Goal: Entertainment & Leisure: Consume media (video, audio)

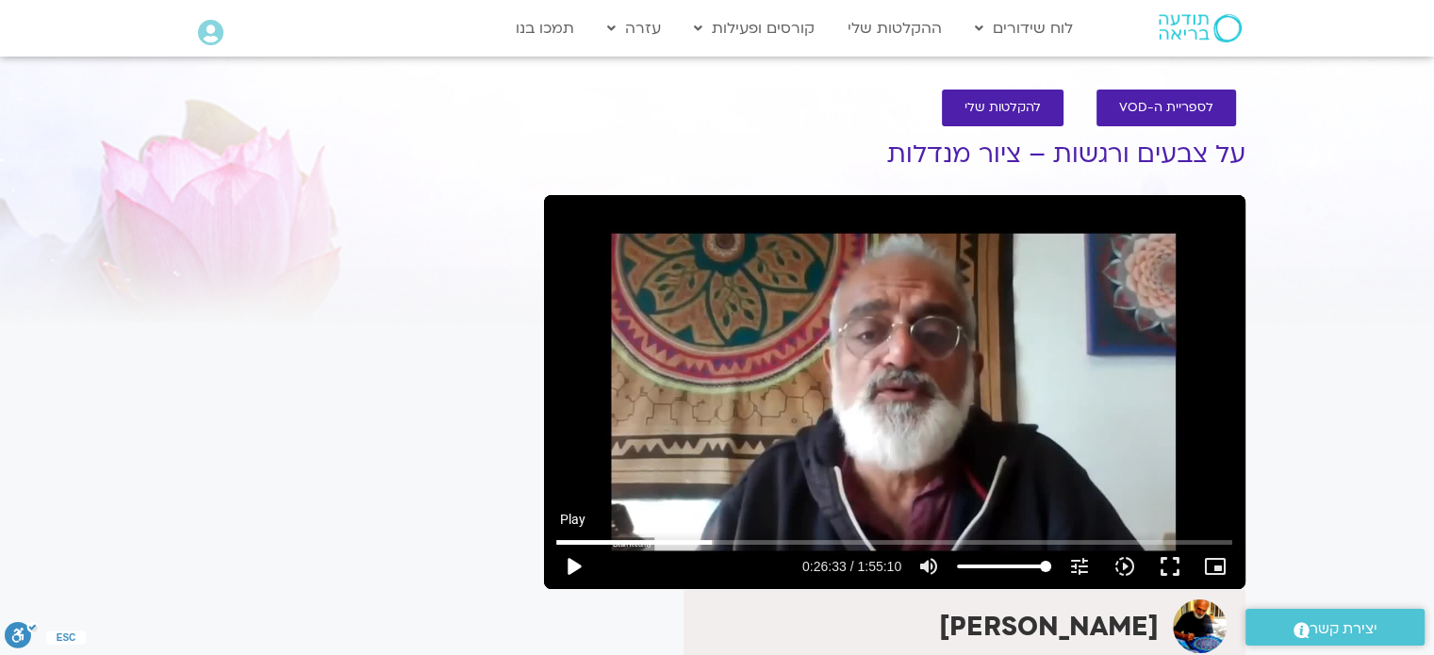
click at [570, 564] on button "play_arrow" at bounding box center [572, 566] width 45 height 45
click at [573, 567] on button "pause" at bounding box center [572, 566] width 45 height 45
click at [572, 566] on button "play_arrow" at bounding box center [572, 566] width 45 height 45
click at [576, 565] on button "pause" at bounding box center [572, 566] width 45 height 45
click at [577, 567] on button "play_arrow" at bounding box center [572, 566] width 45 height 45
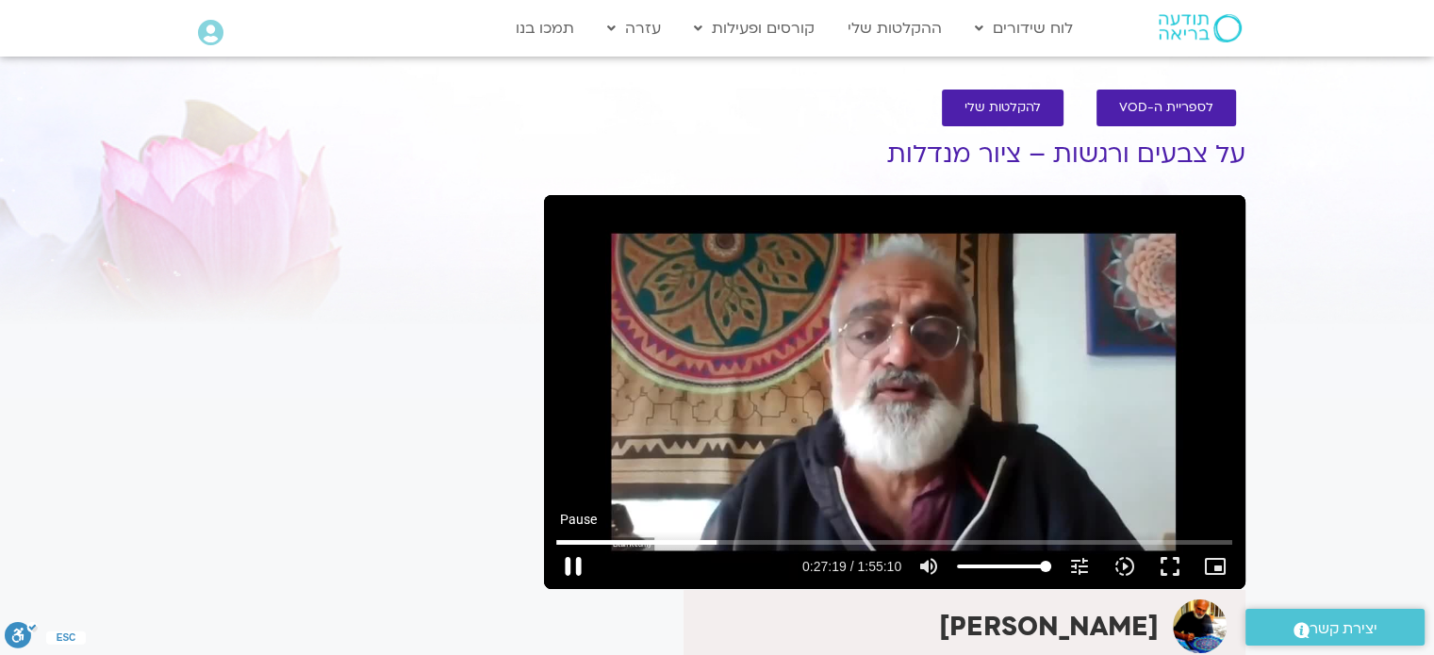
click at [572, 567] on button "pause" at bounding box center [572, 566] width 45 height 45
click at [576, 567] on button "play_arrow" at bounding box center [572, 566] width 45 height 45
click at [574, 567] on button "pause" at bounding box center [572, 566] width 45 height 45
click at [573, 565] on button "play_arrow" at bounding box center [572, 566] width 45 height 45
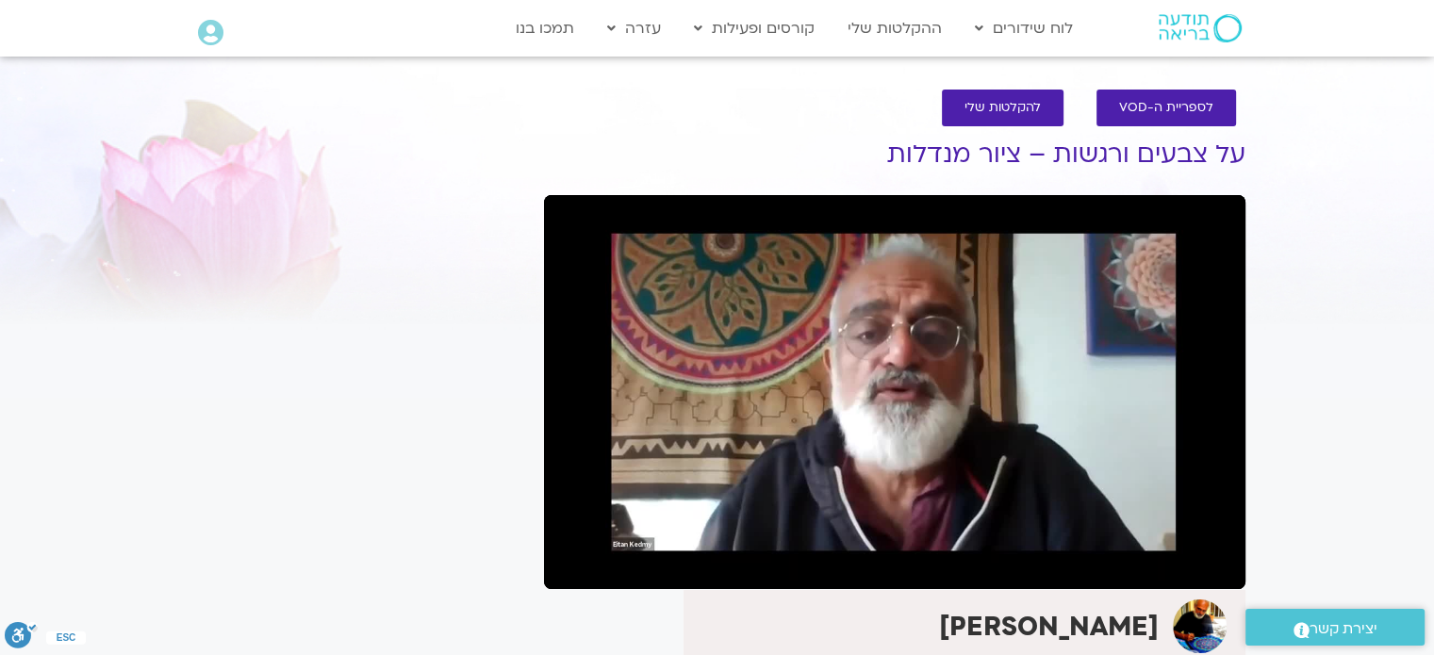
click at [573, 565] on button "pause" at bounding box center [572, 566] width 45 height 45
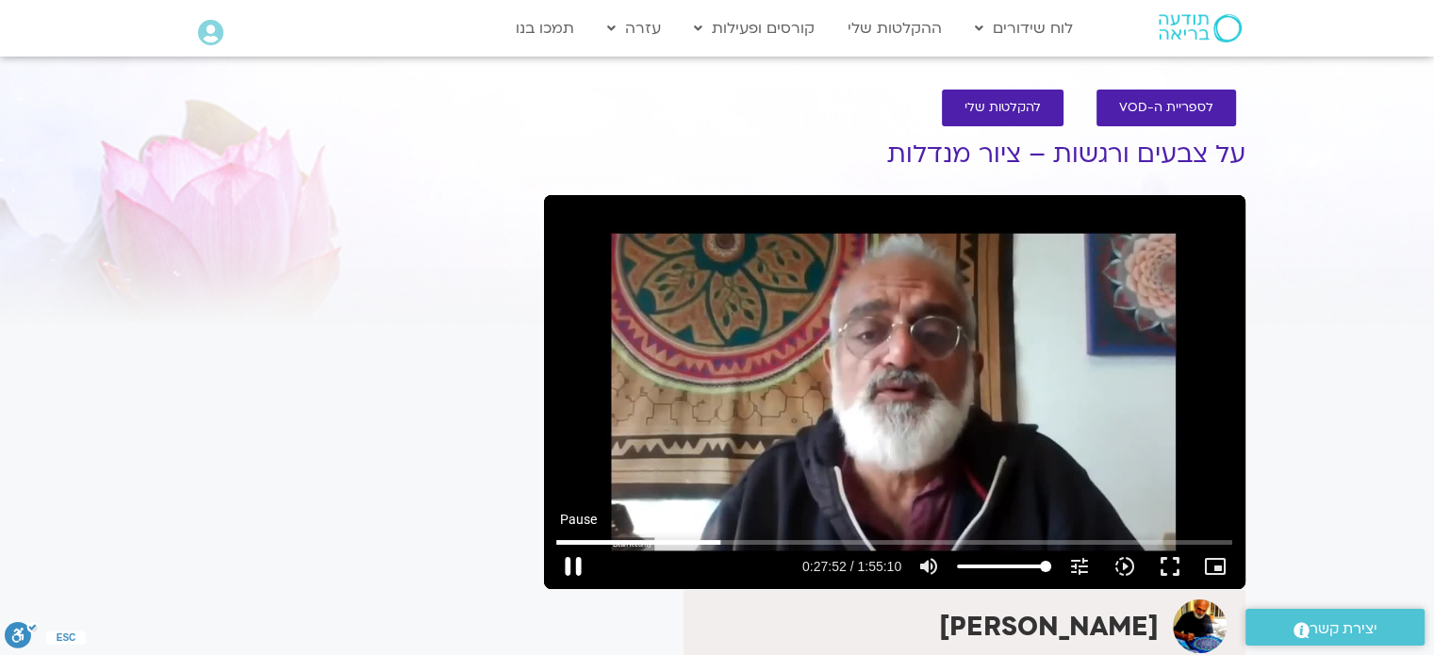
click at [573, 557] on button "pause" at bounding box center [572, 566] width 45 height 45
click at [575, 555] on button "play_arrow" at bounding box center [572, 566] width 45 height 45
click at [569, 564] on button "pause" at bounding box center [572, 566] width 45 height 45
click at [571, 565] on button "play_arrow" at bounding box center [572, 566] width 45 height 45
click at [573, 567] on button "pause" at bounding box center [572, 566] width 45 height 45
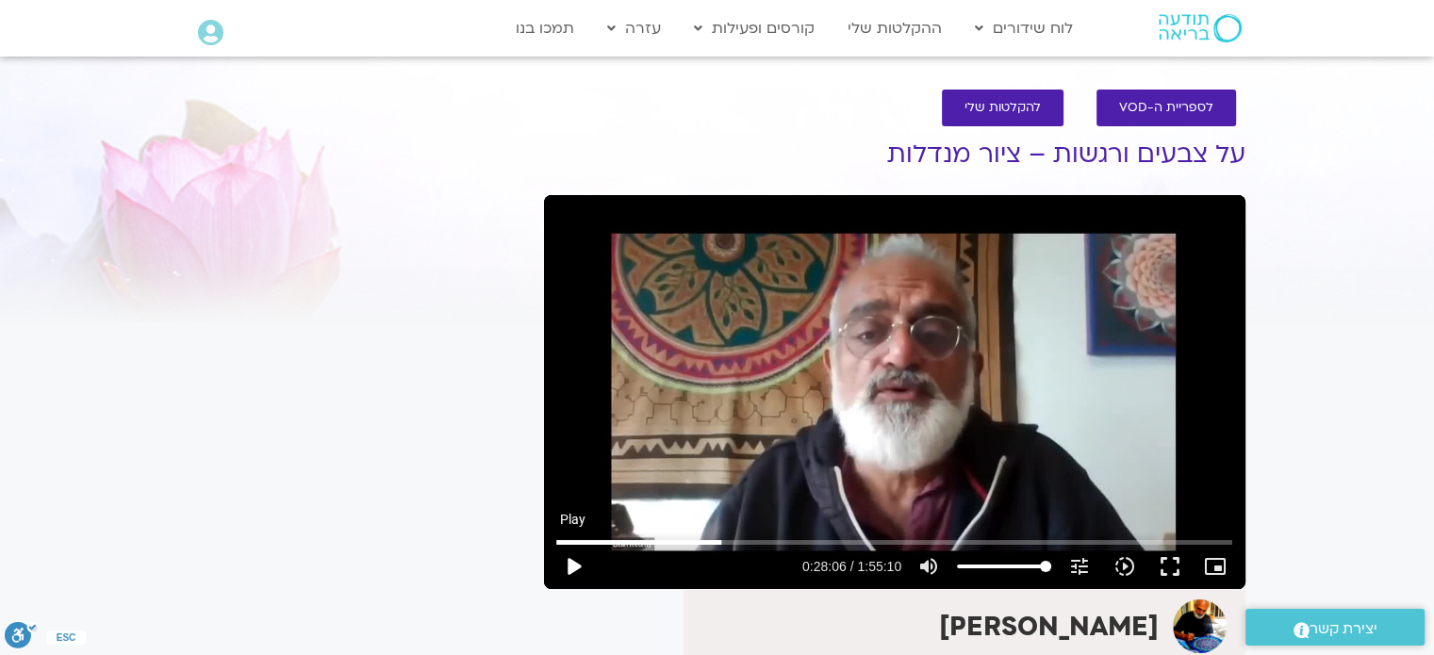
click at [573, 567] on button "play_arrow" at bounding box center [572, 566] width 45 height 45
click at [573, 567] on button "pause" at bounding box center [572, 566] width 45 height 45
click at [568, 567] on button "play_arrow" at bounding box center [572, 566] width 45 height 45
click at [572, 567] on button "pause" at bounding box center [572, 566] width 45 height 45
click at [573, 567] on button "play_arrow" at bounding box center [572, 566] width 45 height 45
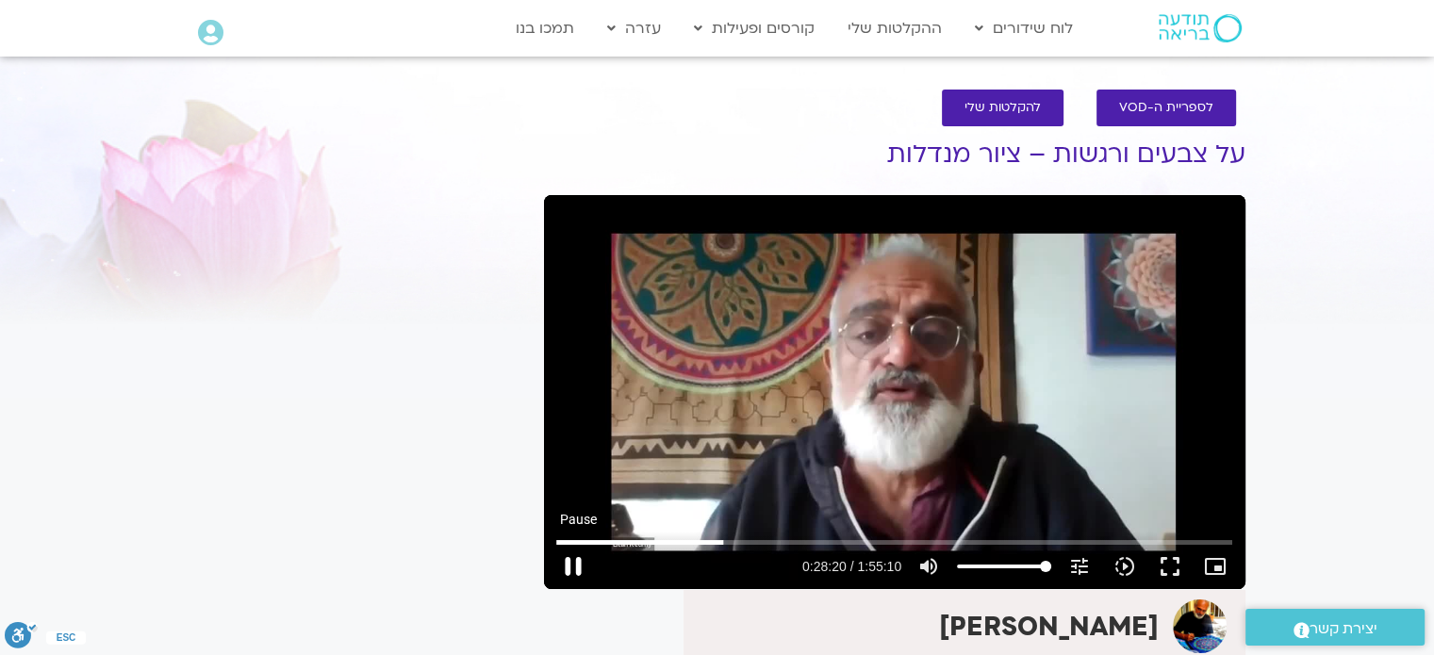
click at [572, 561] on button "pause" at bounding box center [572, 566] width 45 height 45
click at [572, 567] on button "play_arrow" at bounding box center [572, 566] width 45 height 45
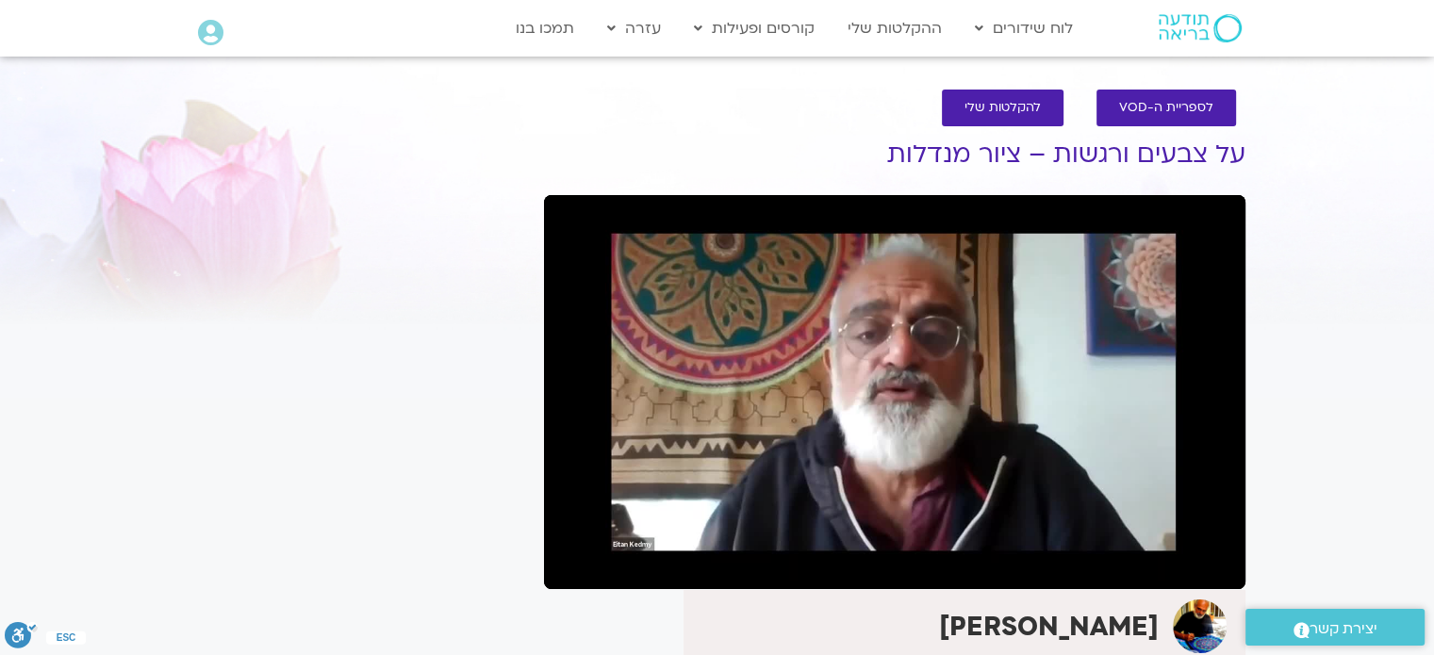
click at [569, 568] on button "pause" at bounding box center [572, 566] width 45 height 45
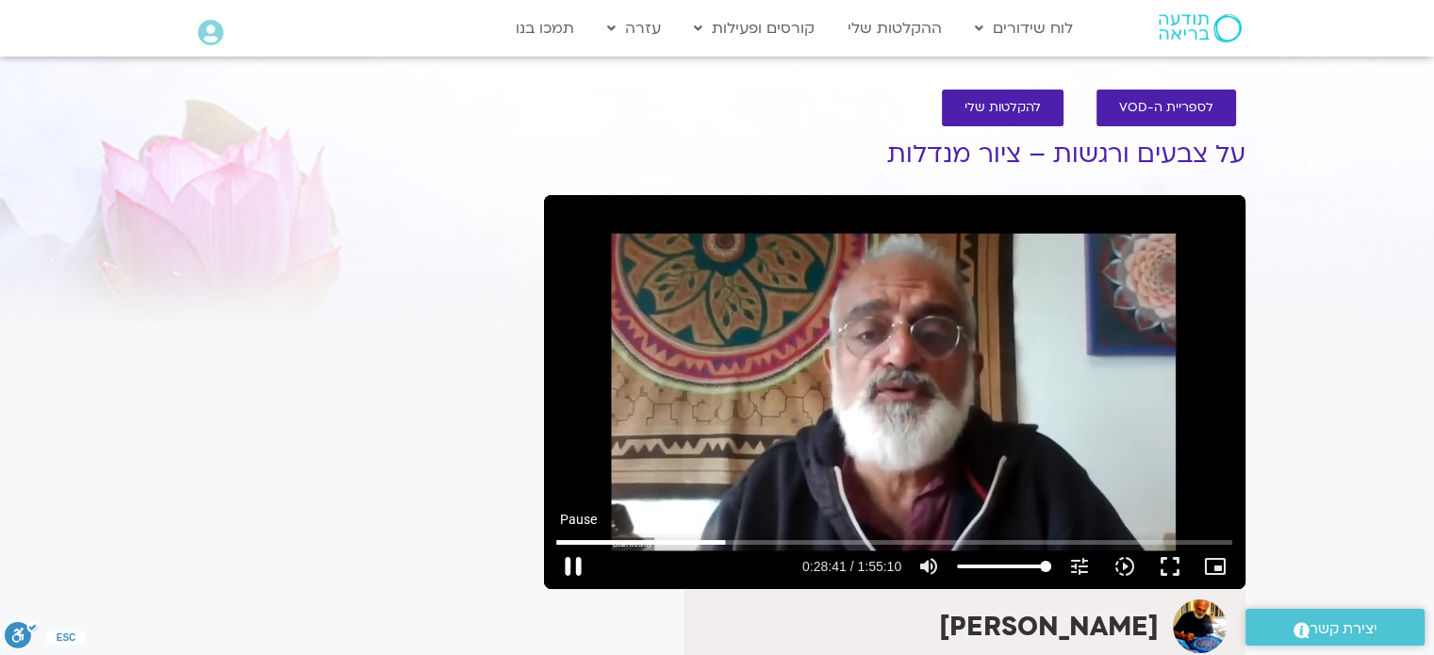
click at [572, 569] on button "pause" at bounding box center [572, 566] width 45 height 45
click at [573, 565] on button "play_arrow" at bounding box center [572, 566] width 45 height 45
click at [574, 567] on button "pause" at bounding box center [572, 566] width 45 height 45
click at [574, 567] on button "play_arrow" at bounding box center [572, 566] width 45 height 45
click at [570, 561] on button "pause" at bounding box center [572, 566] width 45 height 45
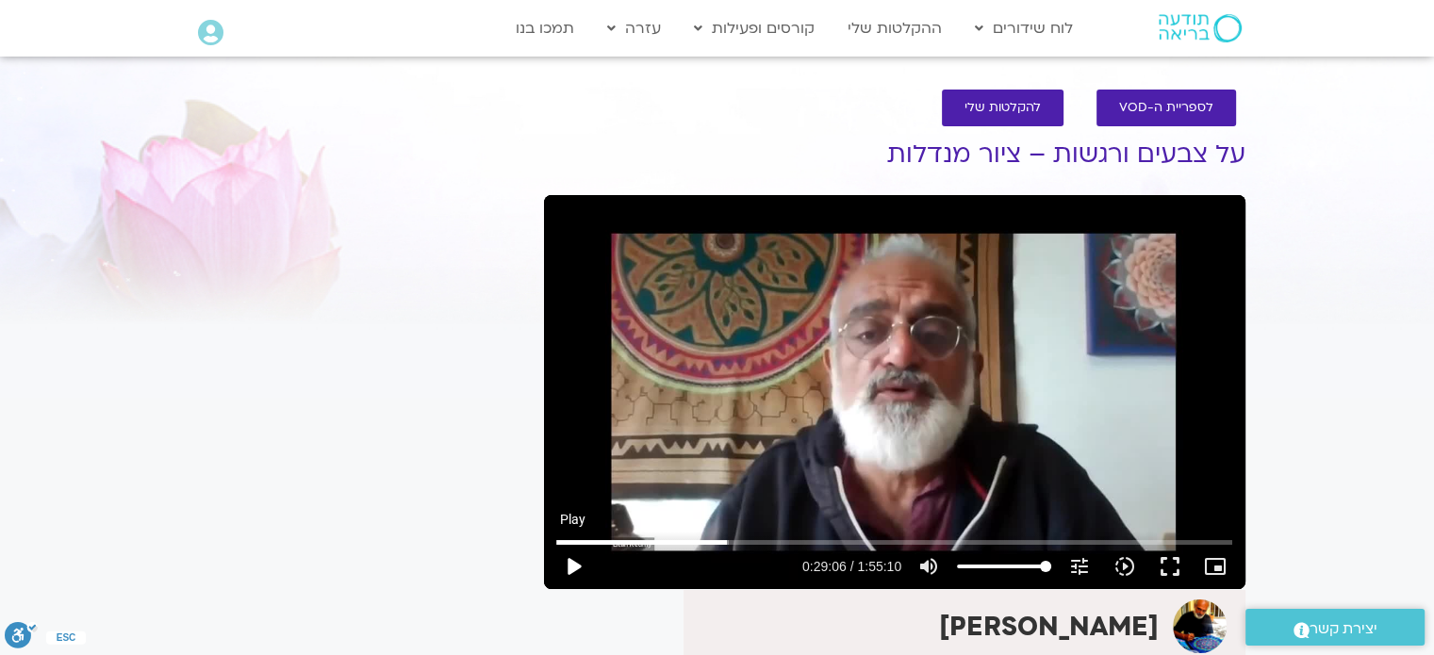
click at [570, 561] on button "play_arrow" at bounding box center [572, 566] width 45 height 45
click at [573, 562] on button "pause" at bounding box center [572, 566] width 45 height 45
click at [578, 557] on button "pause" at bounding box center [572, 566] width 45 height 45
click at [573, 567] on button "play_arrow" at bounding box center [572, 566] width 45 height 45
click at [575, 562] on button "pause" at bounding box center [572, 566] width 45 height 45
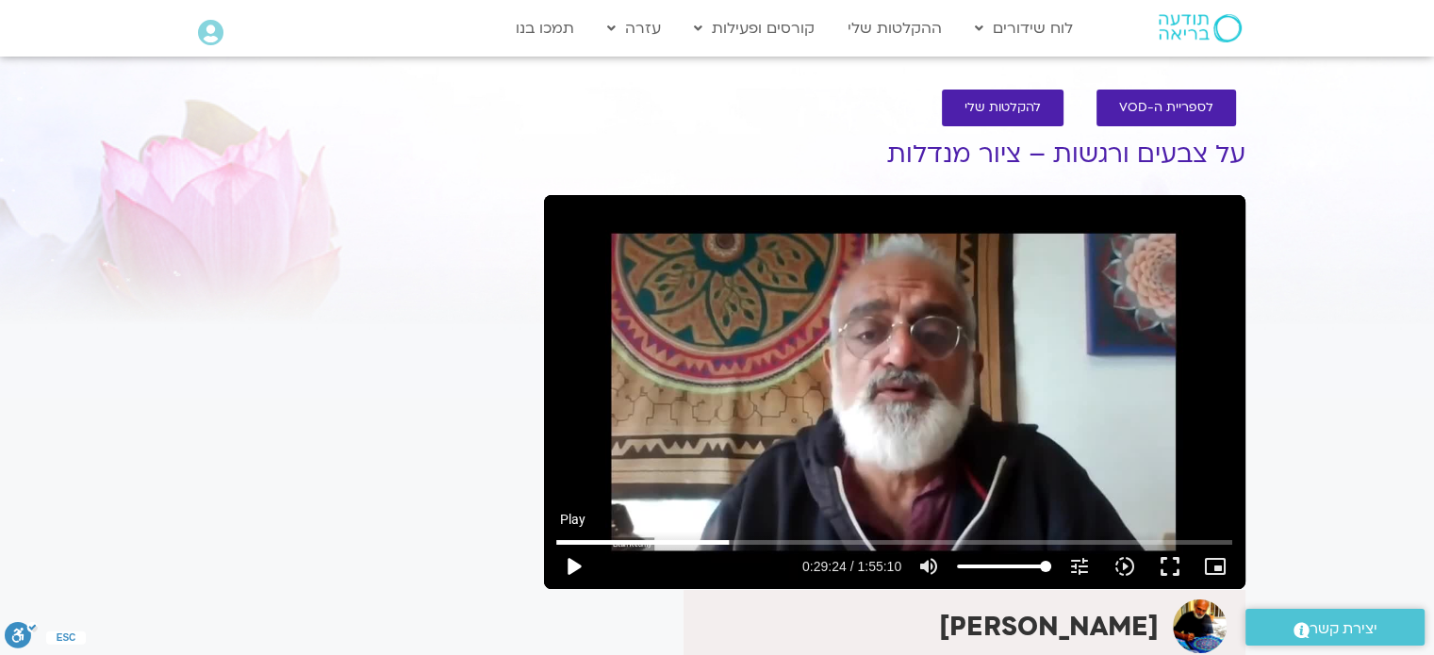
click at [570, 563] on button "play_arrow" at bounding box center [572, 566] width 45 height 45
click at [572, 564] on button "pause" at bounding box center [572, 566] width 45 height 45
click at [569, 565] on button "play_arrow" at bounding box center [572, 566] width 45 height 45
click at [573, 560] on button "pause" at bounding box center [572, 566] width 45 height 45
click at [573, 568] on button "play_arrow" at bounding box center [572, 566] width 45 height 45
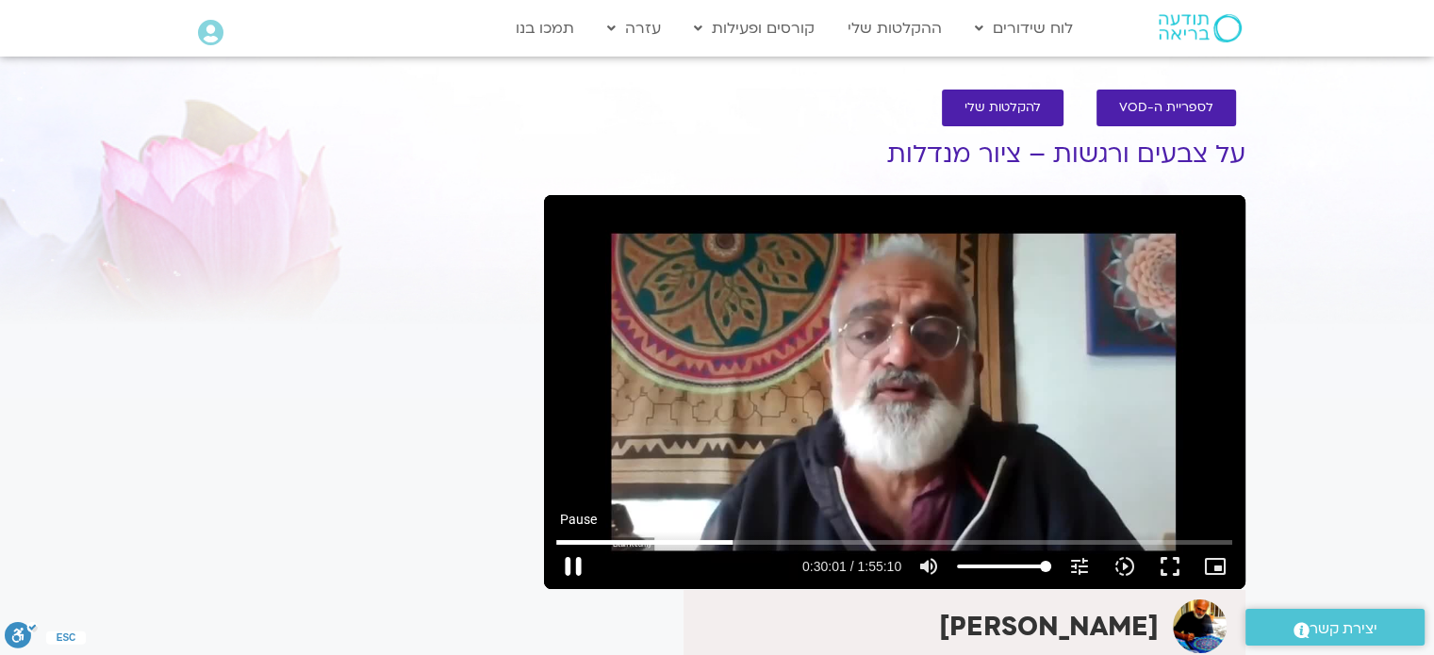
click at [569, 567] on button "pause" at bounding box center [572, 566] width 45 height 45
click at [569, 570] on button "play_arrow" at bounding box center [572, 566] width 45 height 45
click at [573, 565] on button "pause" at bounding box center [572, 566] width 45 height 45
click at [573, 572] on button "play_arrow" at bounding box center [572, 566] width 45 height 45
click at [573, 561] on button "pause" at bounding box center [572, 566] width 45 height 45
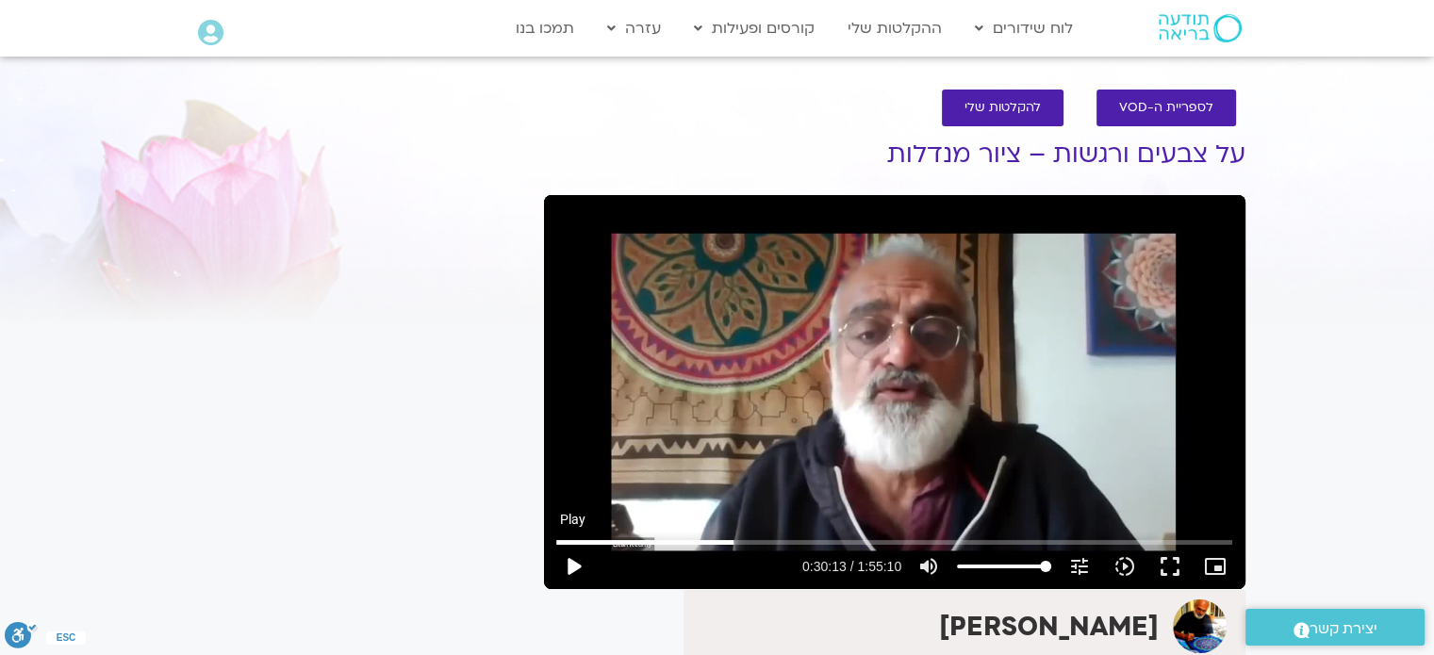
click at [574, 565] on button "play_arrow" at bounding box center [572, 566] width 45 height 45
click at [573, 565] on button "pause" at bounding box center [572, 566] width 45 height 45
click at [575, 550] on button "pause" at bounding box center [572, 566] width 45 height 45
click at [571, 560] on button "play_arrow" at bounding box center [572, 566] width 45 height 45
click at [573, 564] on button "pause" at bounding box center [572, 566] width 45 height 45
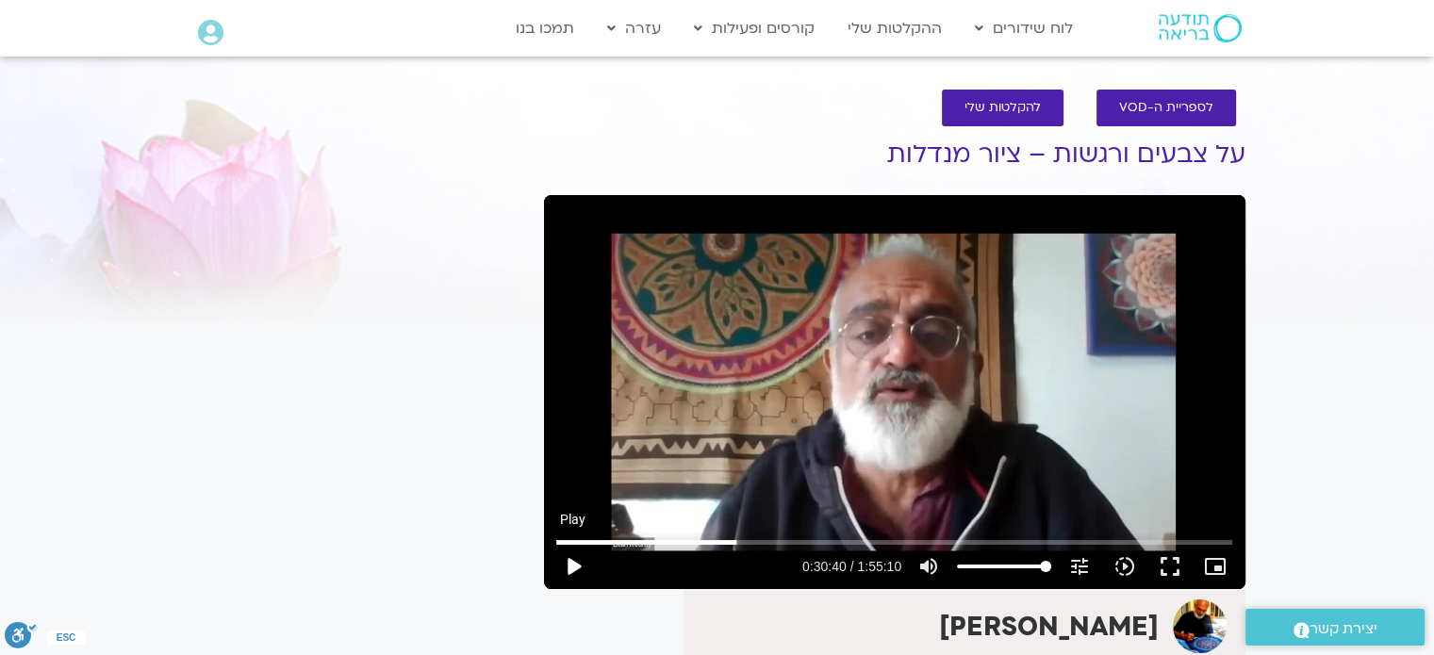
click at [573, 562] on button "play_arrow" at bounding box center [572, 566] width 45 height 45
click at [573, 563] on button "pause" at bounding box center [572, 566] width 45 height 45
click at [573, 565] on button "play_arrow" at bounding box center [572, 566] width 45 height 45
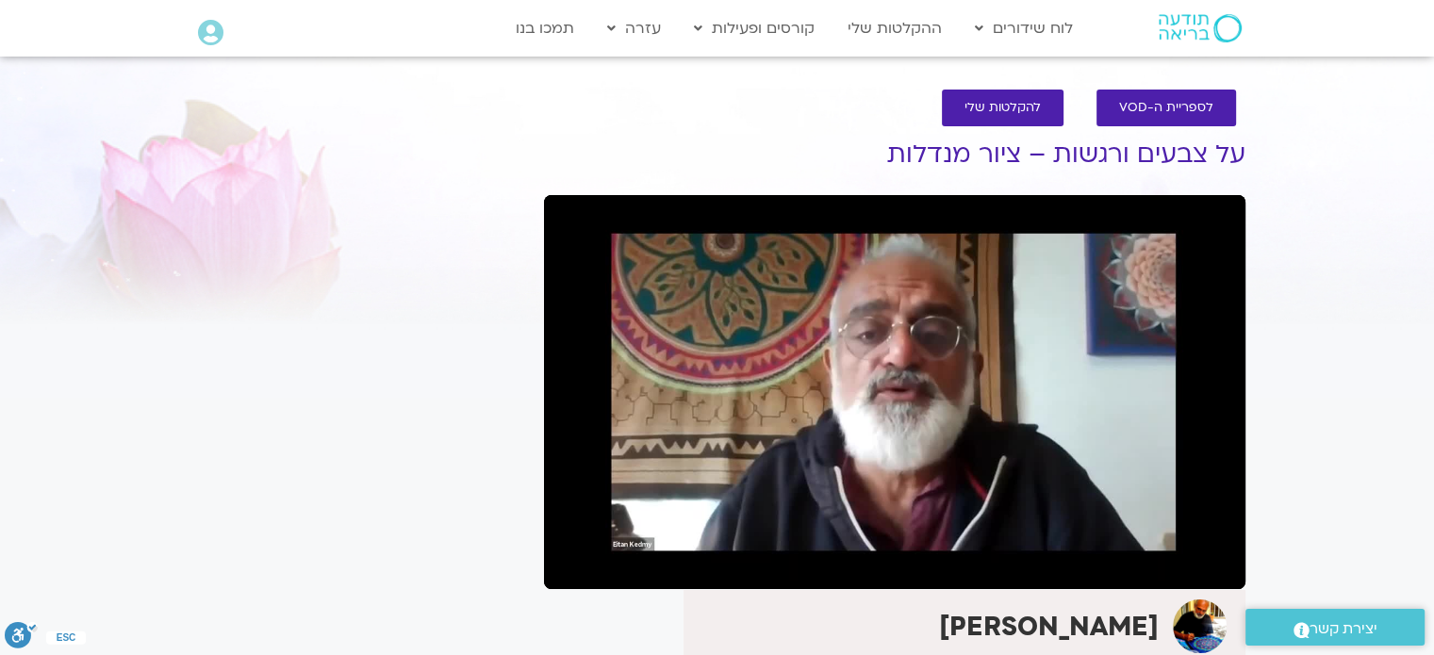
click at [573, 565] on button "pause" at bounding box center [572, 566] width 45 height 45
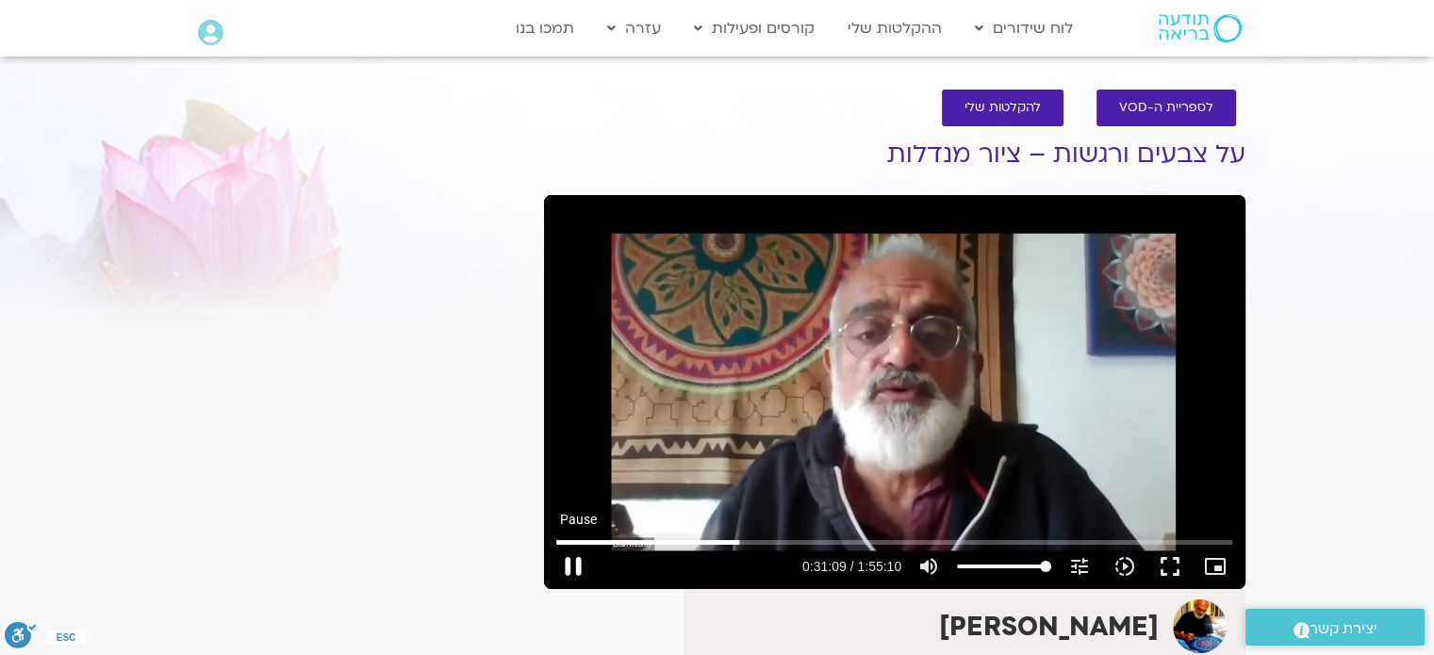
click at [582, 553] on button "pause" at bounding box center [572, 566] width 45 height 45
click at [575, 561] on button "play_arrow" at bounding box center [572, 566] width 45 height 45
click at [577, 561] on button "pause" at bounding box center [572, 566] width 45 height 45
click at [577, 564] on button "play_arrow" at bounding box center [572, 566] width 45 height 45
click at [568, 567] on button "pause" at bounding box center [572, 566] width 45 height 45
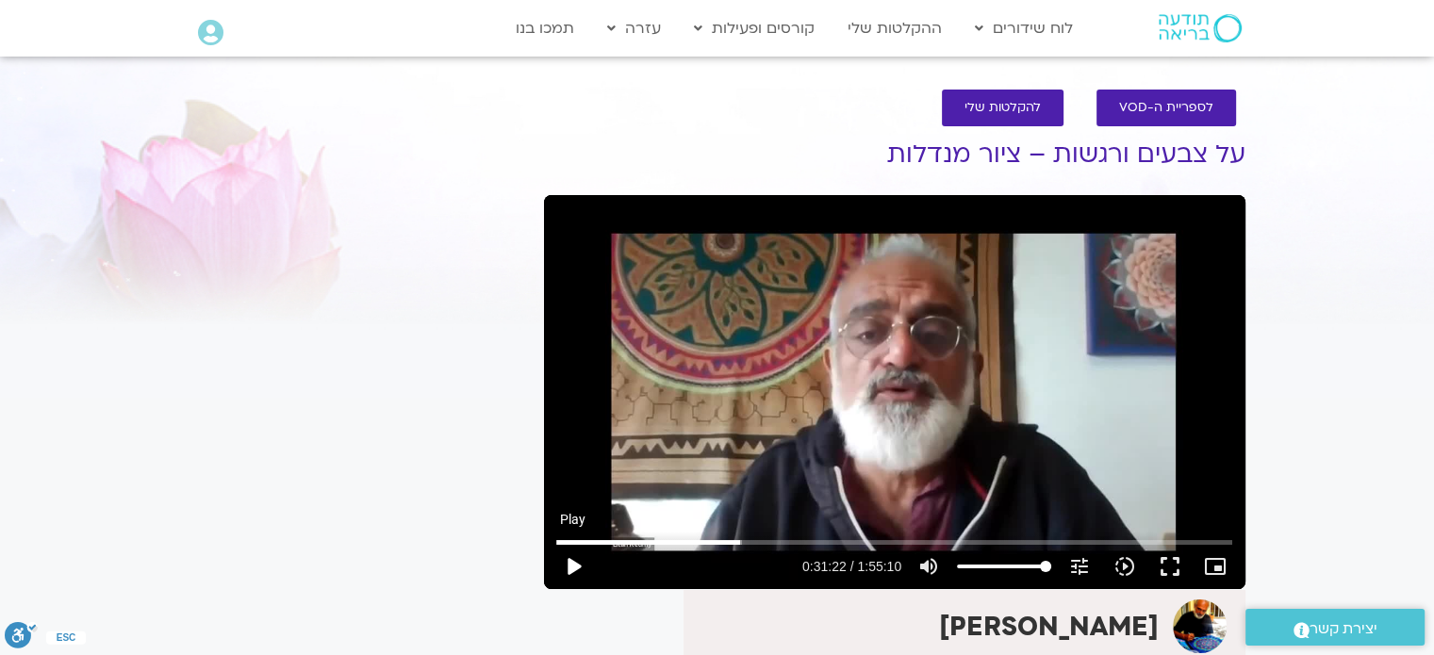
click at [576, 558] on button "play_arrow" at bounding box center [572, 566] width 45 height 45
click at [576, 564] on button "pause" at bounding box center [572, 566] width 45 height 45
click at [576, 564] on button "play_arrow" at bounding box center [572, 566] width 45 height 45
click at [578, 565] on button "pause" at bounding box center [572, 566] width 45 height 45
click at [572, 565] on button "play_arrow" at bounding box center [572, 566] width 45 height 45
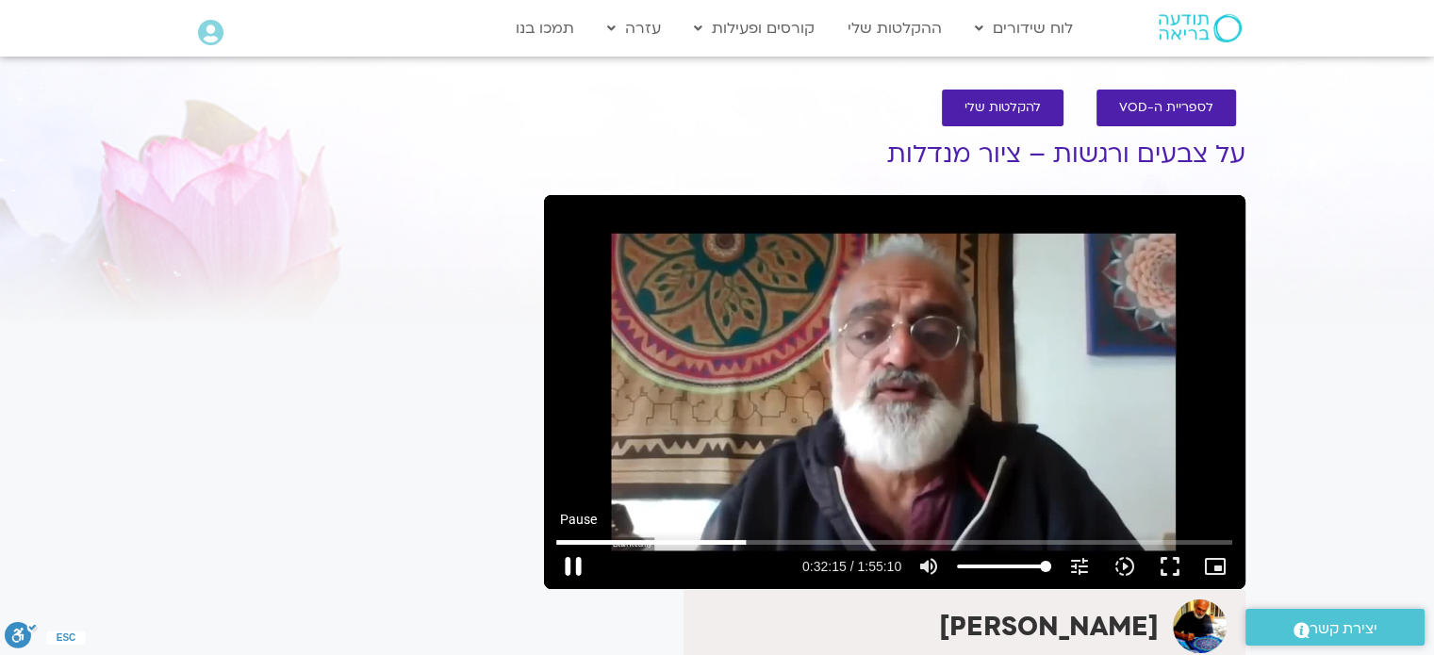
click at [575, 560] on button "pause" at bounding box center [572, 566] width 45 height 45
click at [574, 567] on button "play_arrow" at bounding box center [572, 566] width 45 height 45
click at [568, 569] on button "pause" at bounding box center [572, 566] width 45 height 45
click at [572, 565] on button "play_arrow" at bounding box center [572, 566] width 45 height 45
click at [572, 566] on button "pause" at bounding box center [572, 566] width 45 height 45
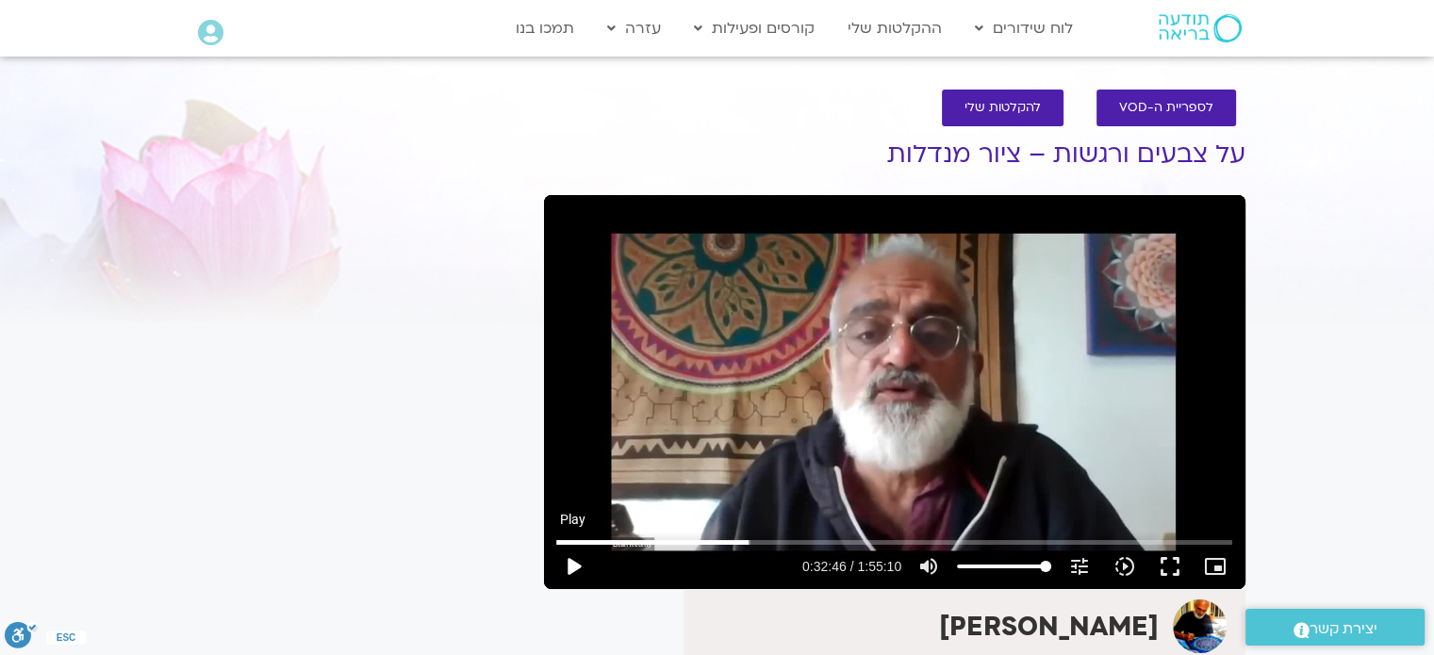
click at [579, 565] on button "play_arrow" at bounding box center [572, 566] width 45 height 45
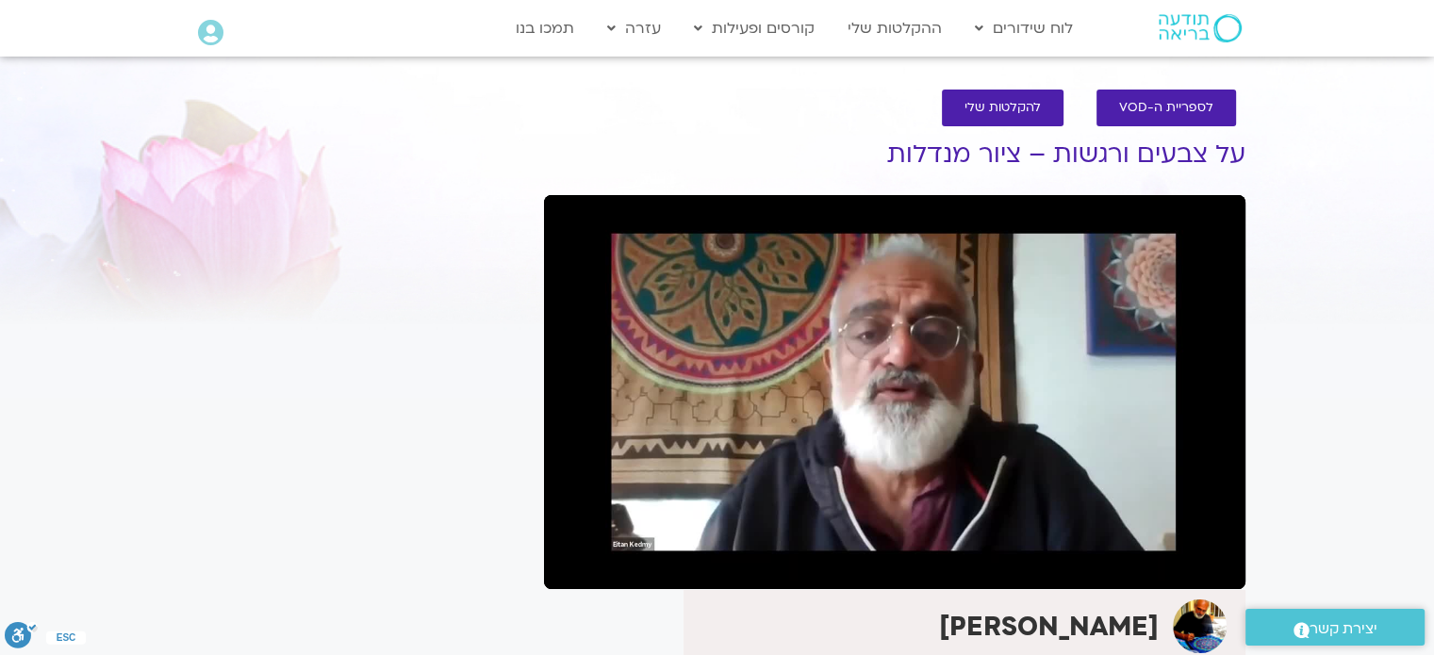
click at [569, 566] on button "pause" at bounding box center [572, 566] width 45 height 45
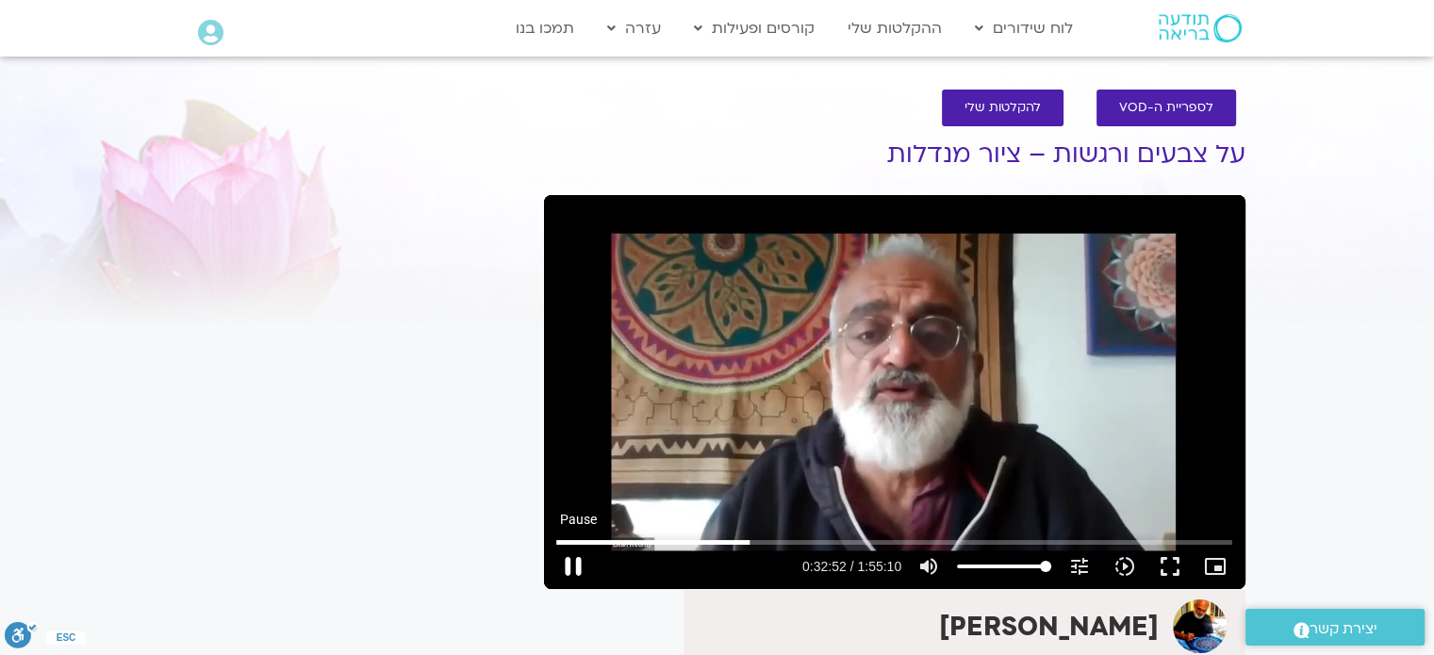
click at [569, 562] on button "pause" at bounding box center [572, 566] width 45 height 45
click at [571, 562] on button "play_arrow" at bounding box center [572, 566] width 45 height 45
click at [573, 566] on button "pause" at bounding box center [572, 566] width 45 height 45
type input "1997.461562"
